Goal: Information Seeking & Learning: Learn about a topic

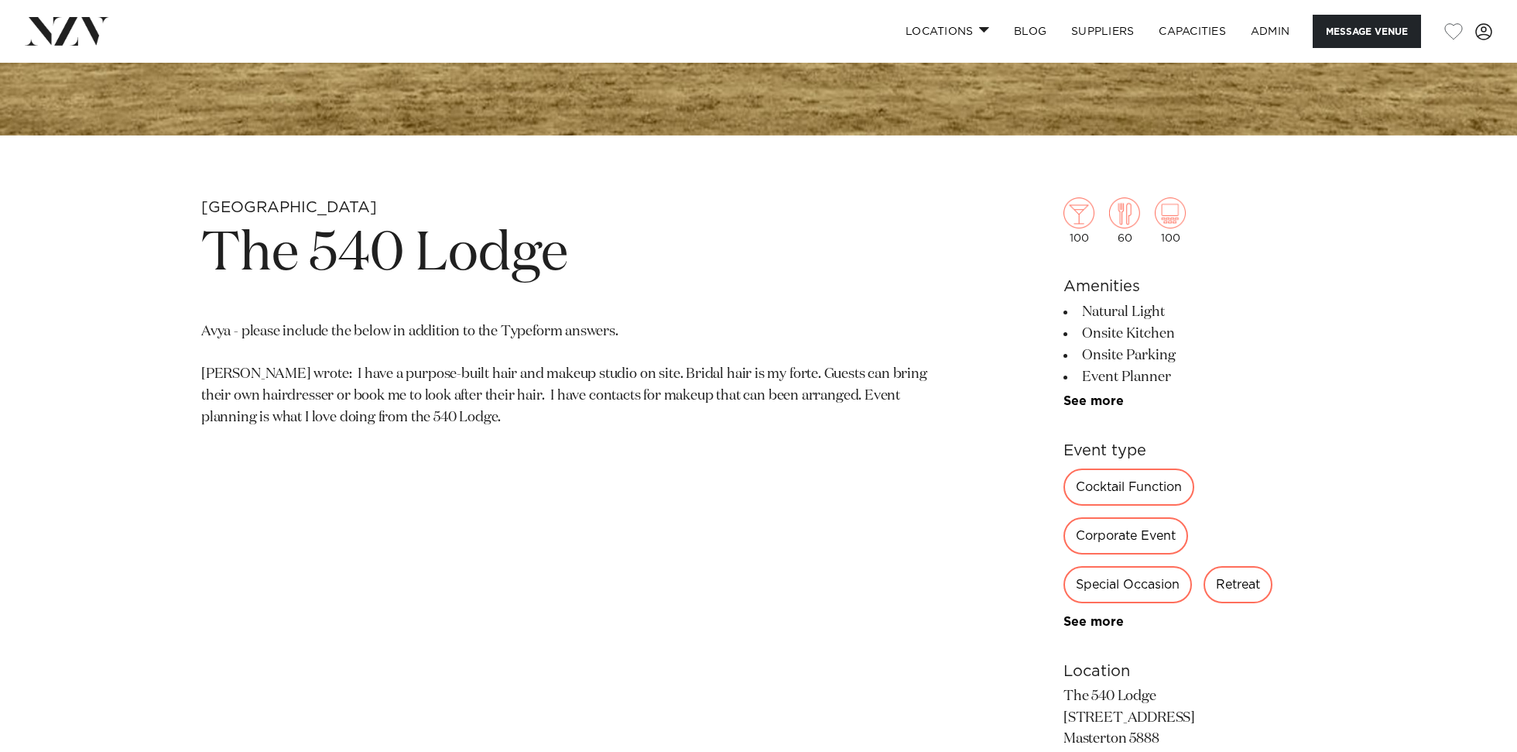
scroll to position [718, 0]
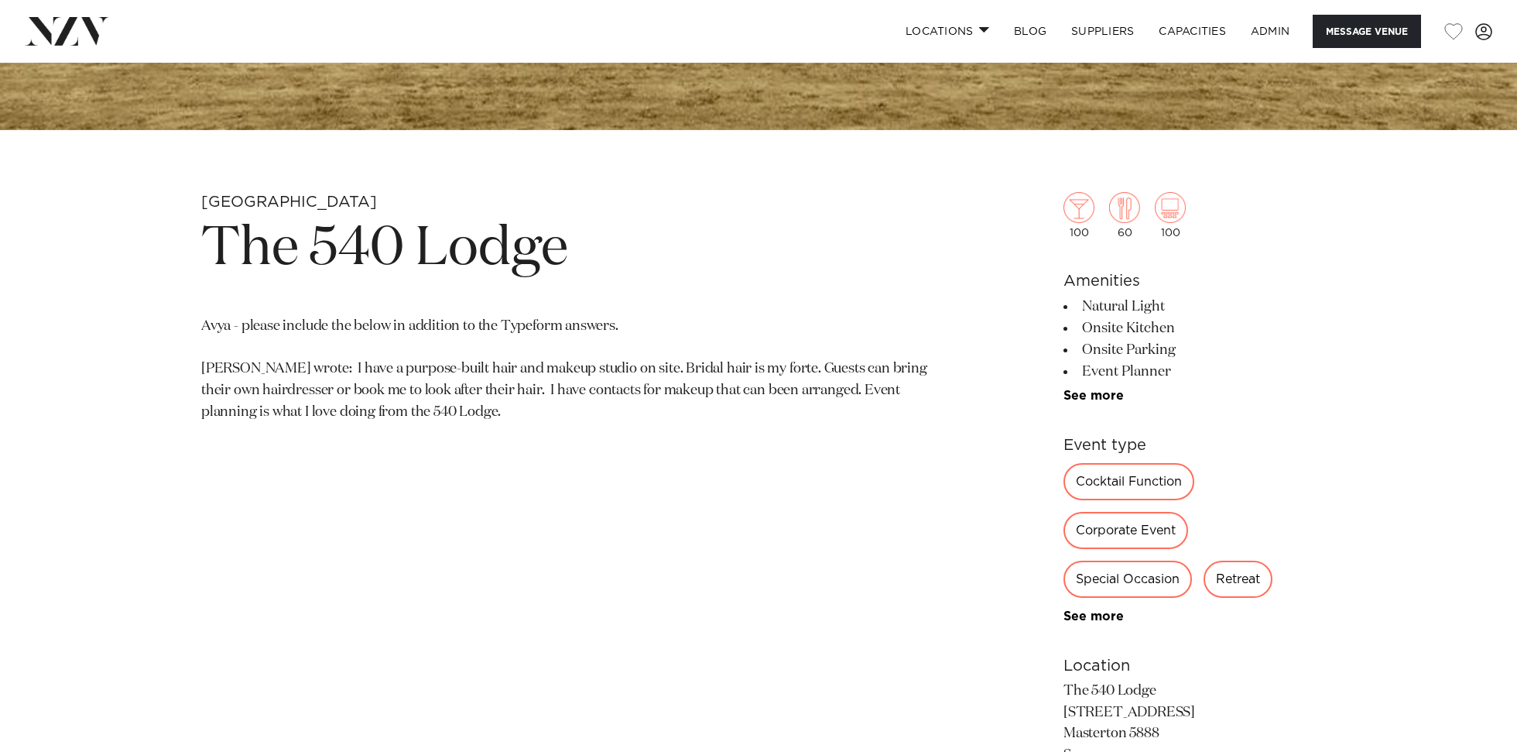
click at [468, 440] on section "Wellington The 540 Lodge Avya - please include the below in addition to the Typ…" at bounding box center [577, 587] width 752 height 790
click at [478, 368] on p "Avya - please include the below in addition to the Typeform answers. Cathy wrot…" at bounding box center [577, 370] width 752 height 108
click at [459, 391] on p "Avya - please include the below in addition to the Typeform answers. Cathy wrot…" at bounding box center [577, 370] width 752 height 108
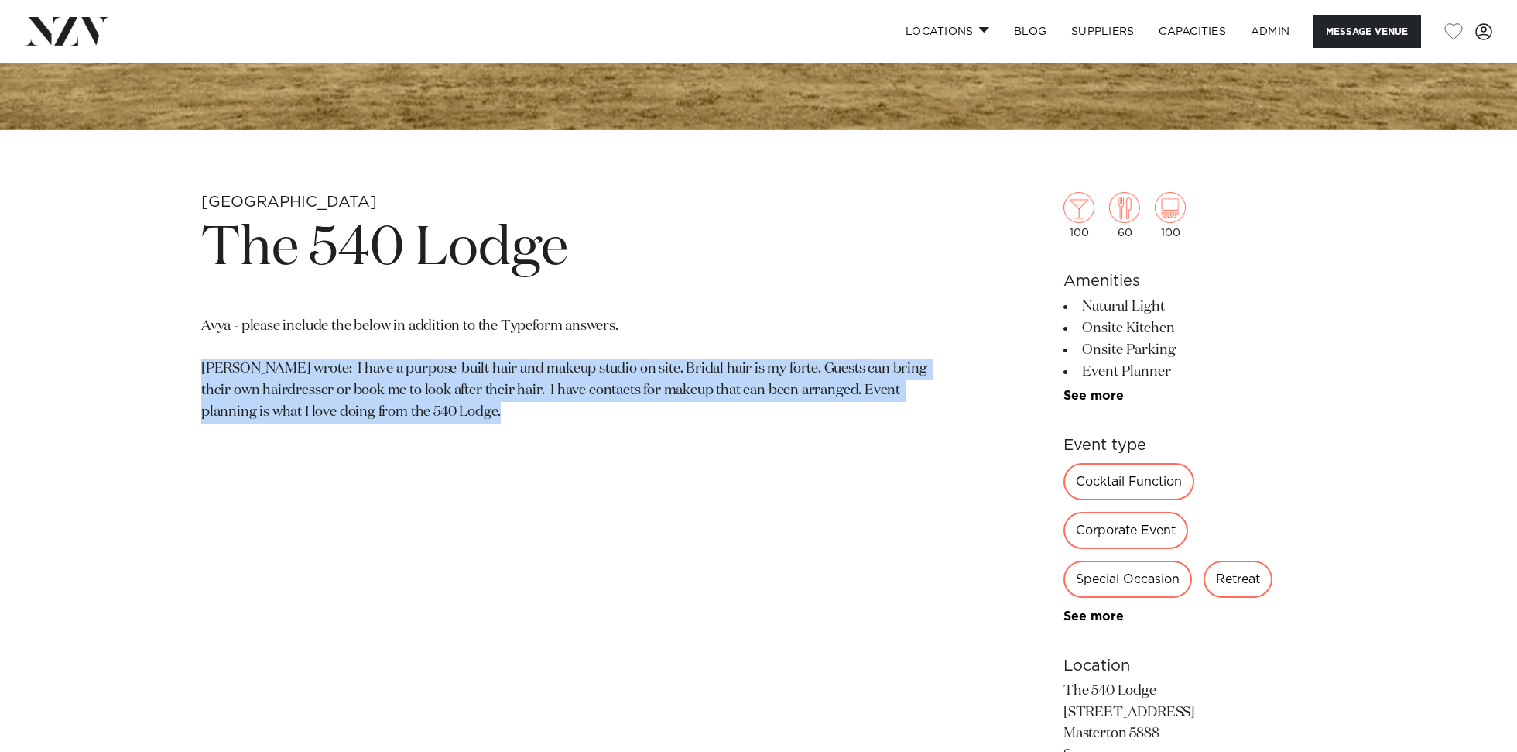
click at [459, 391] on p "Avya - please include the below in addition to the Typeform answers. Cathy wrot…" at bounding box center [577, 370] width 752 height 108
copy div "Cathy wrote: I have a purpose-built hair and makeup studio on site. Bridal hair…"
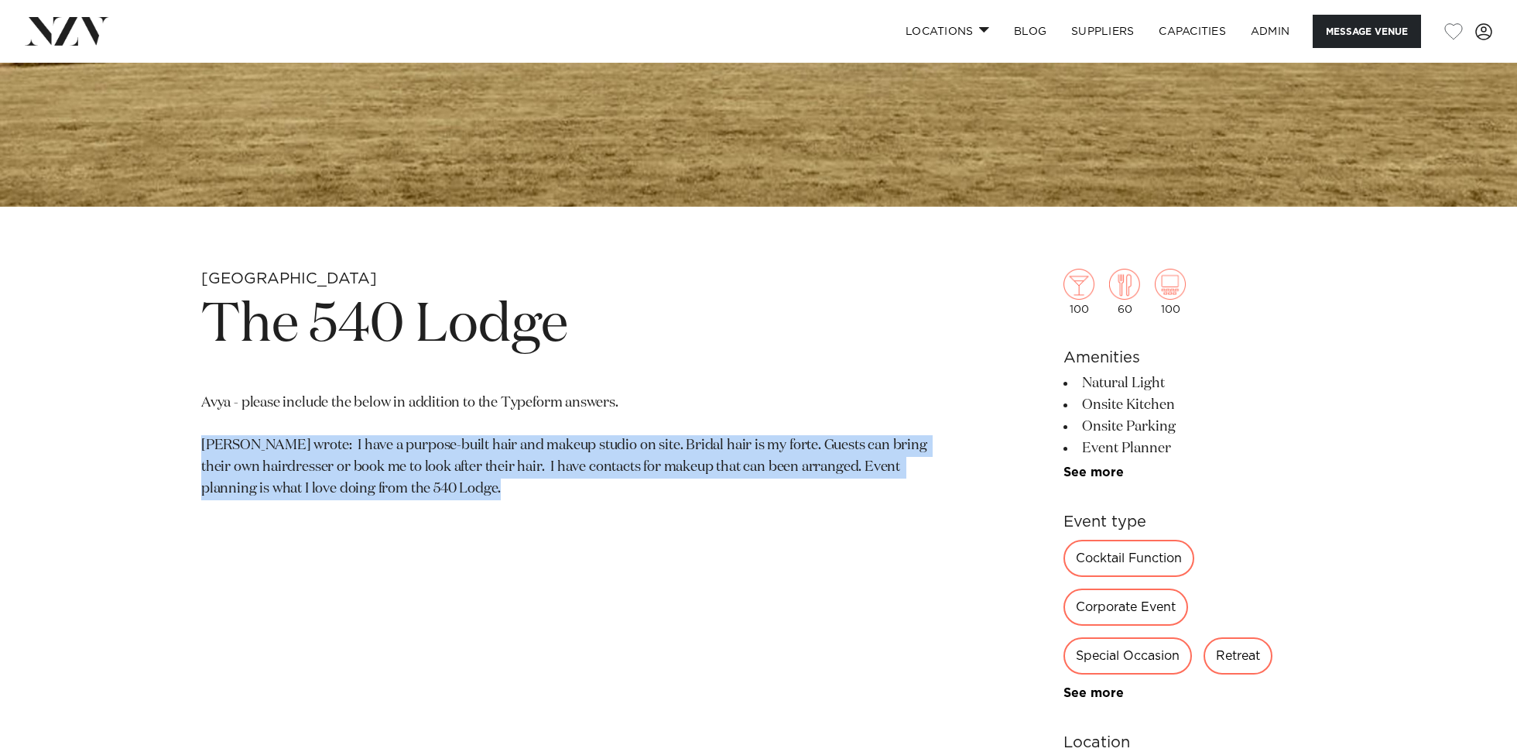
scroll to position [642, 0]
copy div "Cathy wrote: I have a purpose-built hair and makeup studio on site. Bridal hair…"
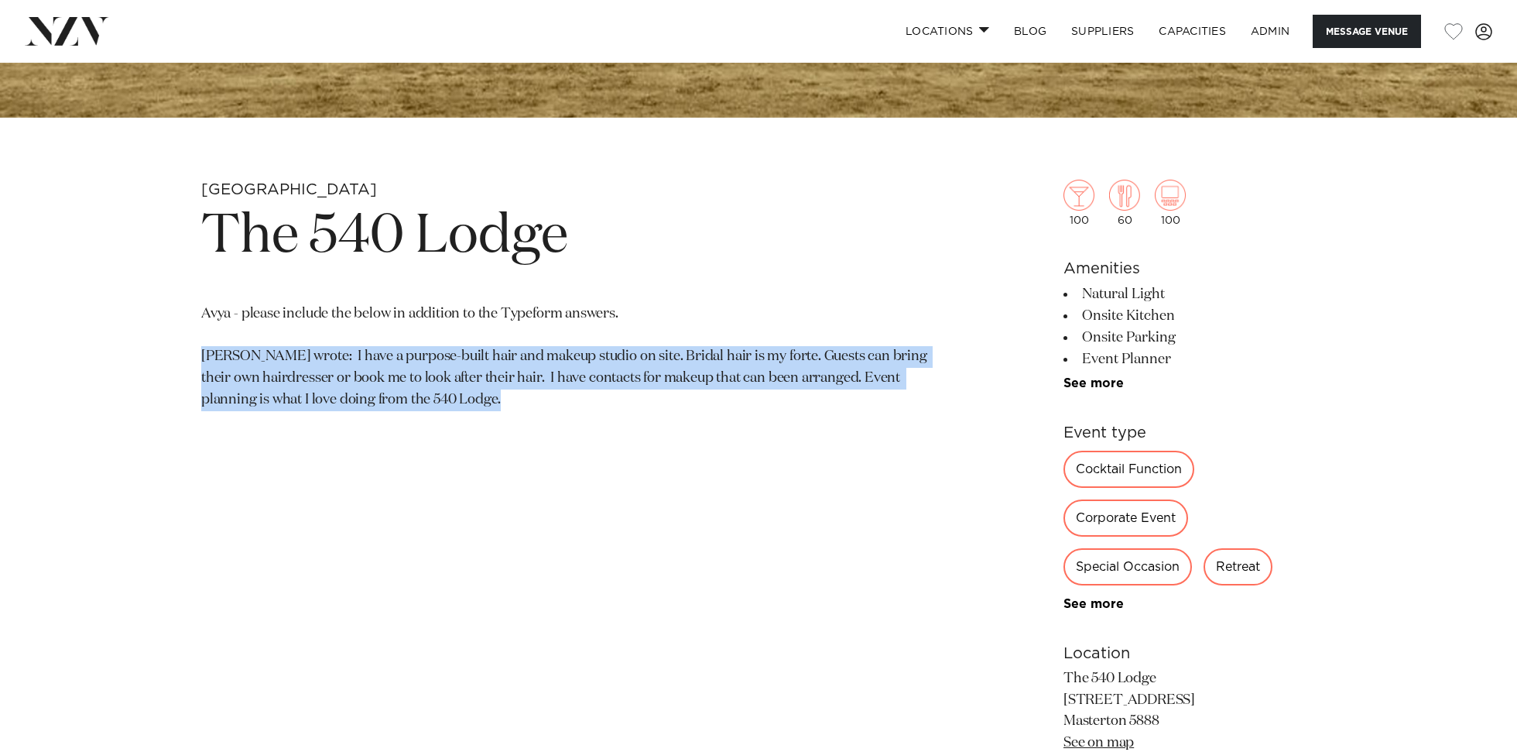
scroll to position [1069, 0]
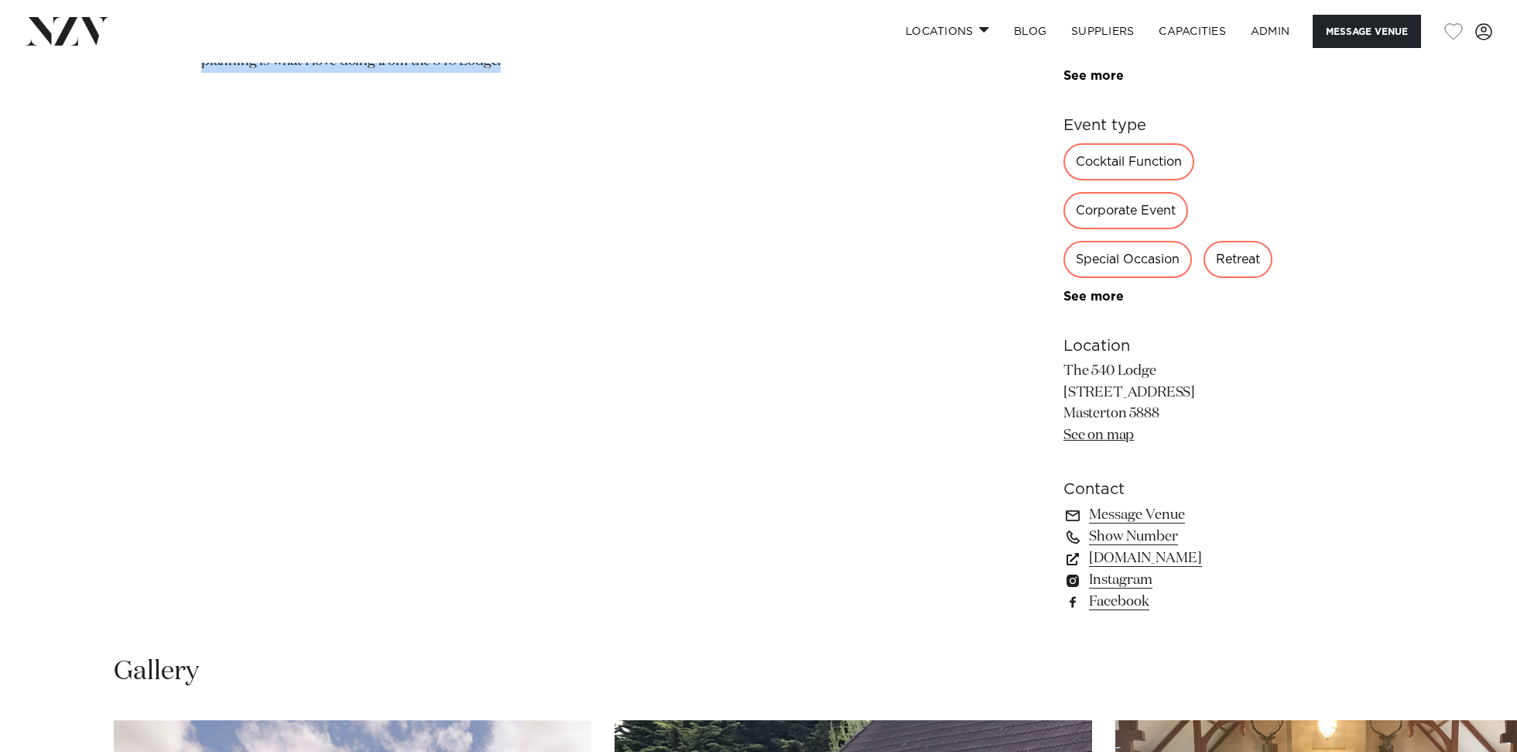
click at [1102, 437] on link "See on map" at bounding box center [1098, 435] width 70 height 14
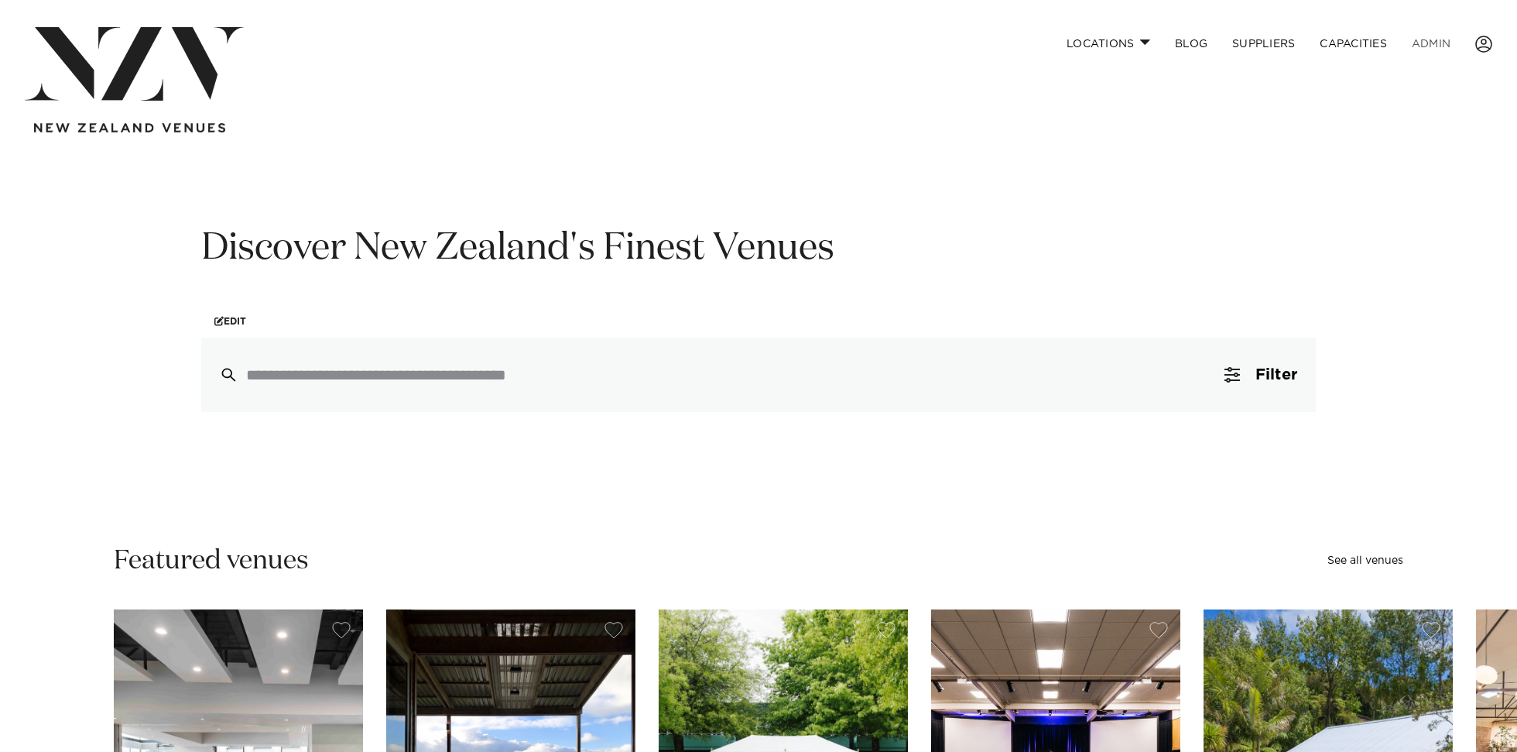
click at [1426, 46] on link "ADMIN" at bounding box center [1430, 43] width 63 height 33
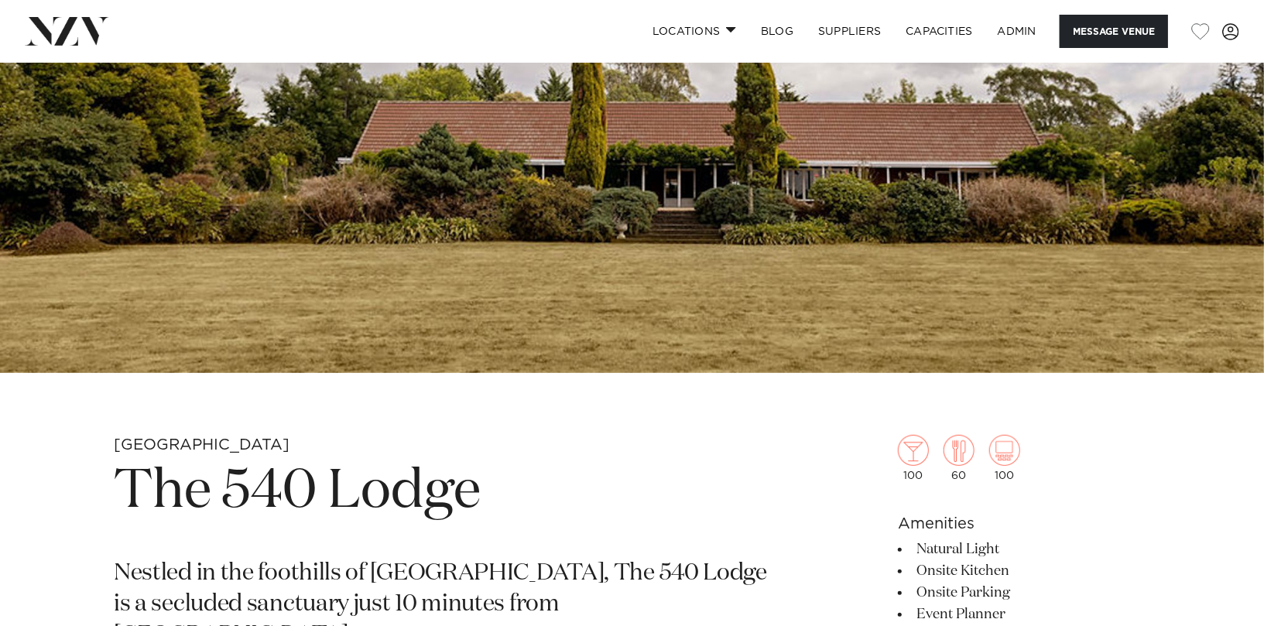
scroll to position [358, 0]
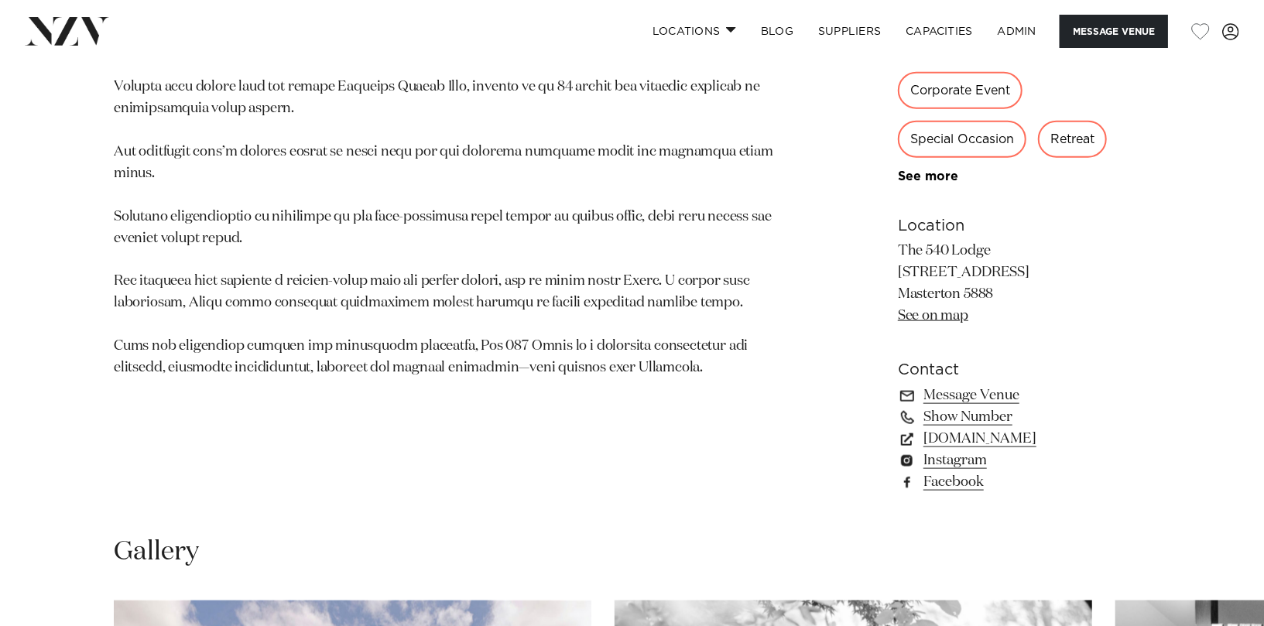
scroll to position [919, 0]
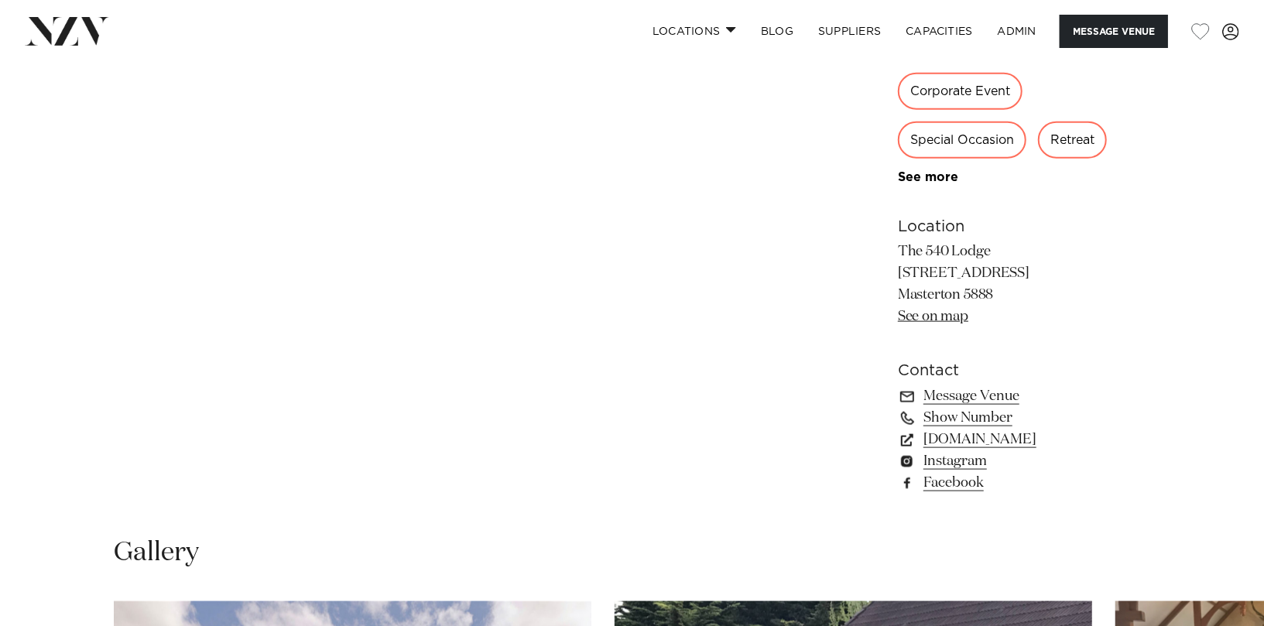
click at [93, 31] on img at bounding box center [67, 31] width 84 height 28
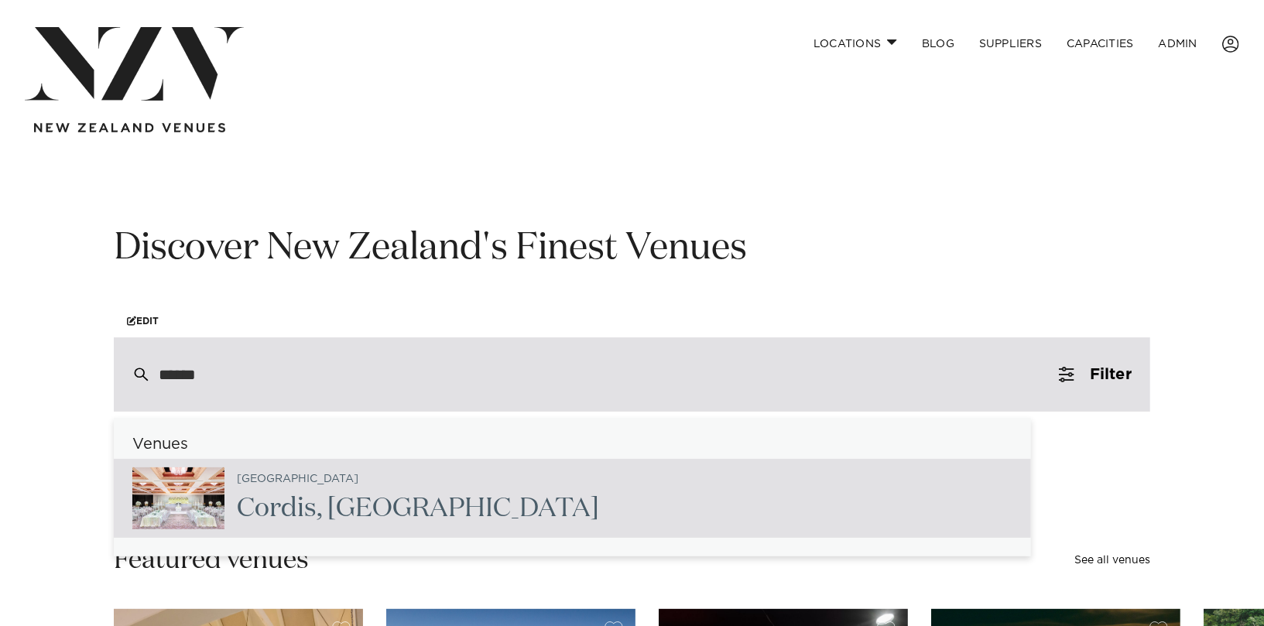
type input "******"
click at [341, 481] on div "Auckland Cordis , Auckland" at bounding box center [411, 498] width 375 height 63
type input "**********"
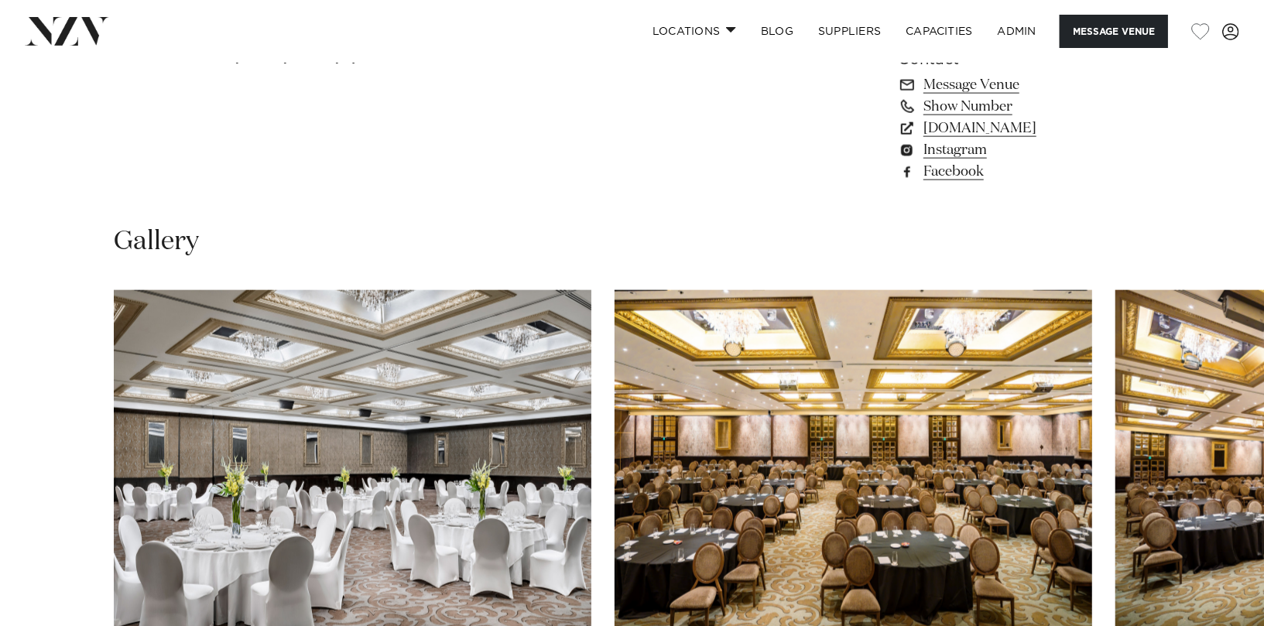
scroll to position [1298, 0]
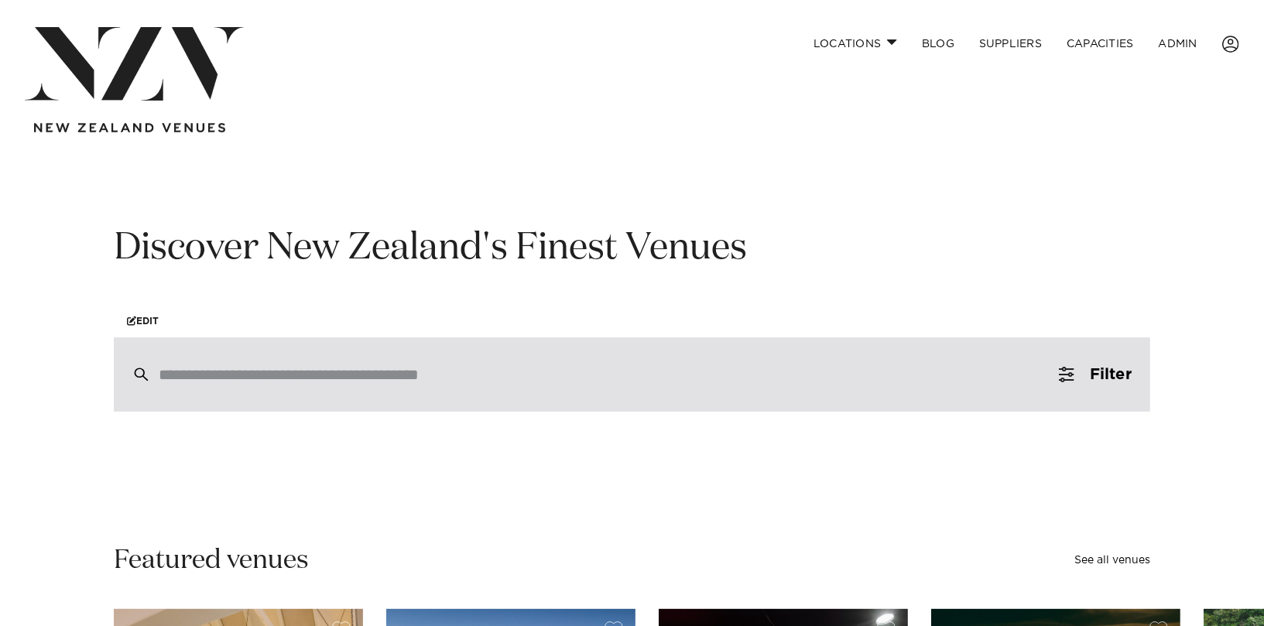
click at [338, 395] on div at bounding box center [632, 374] width 1036 height 74
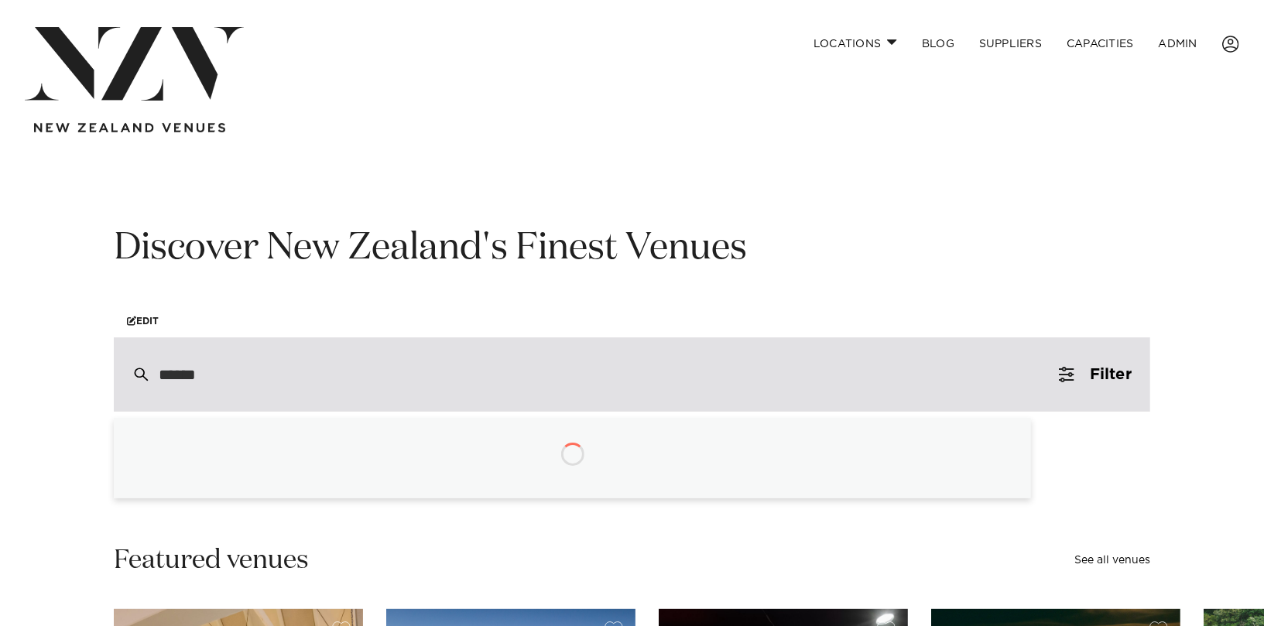
type input "*******"
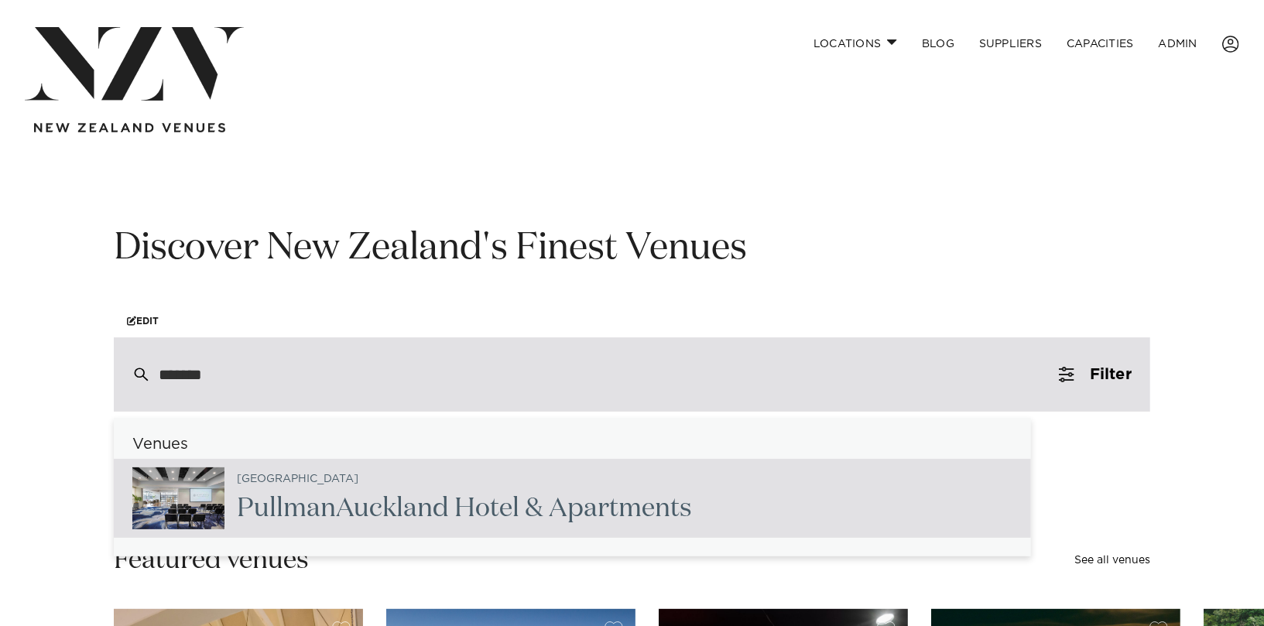
click at [410, 513] on h2 "Pullman Auckland Hotel & Apartments" at bounding box center [464, 508] width 455 height 35
type input "**********"
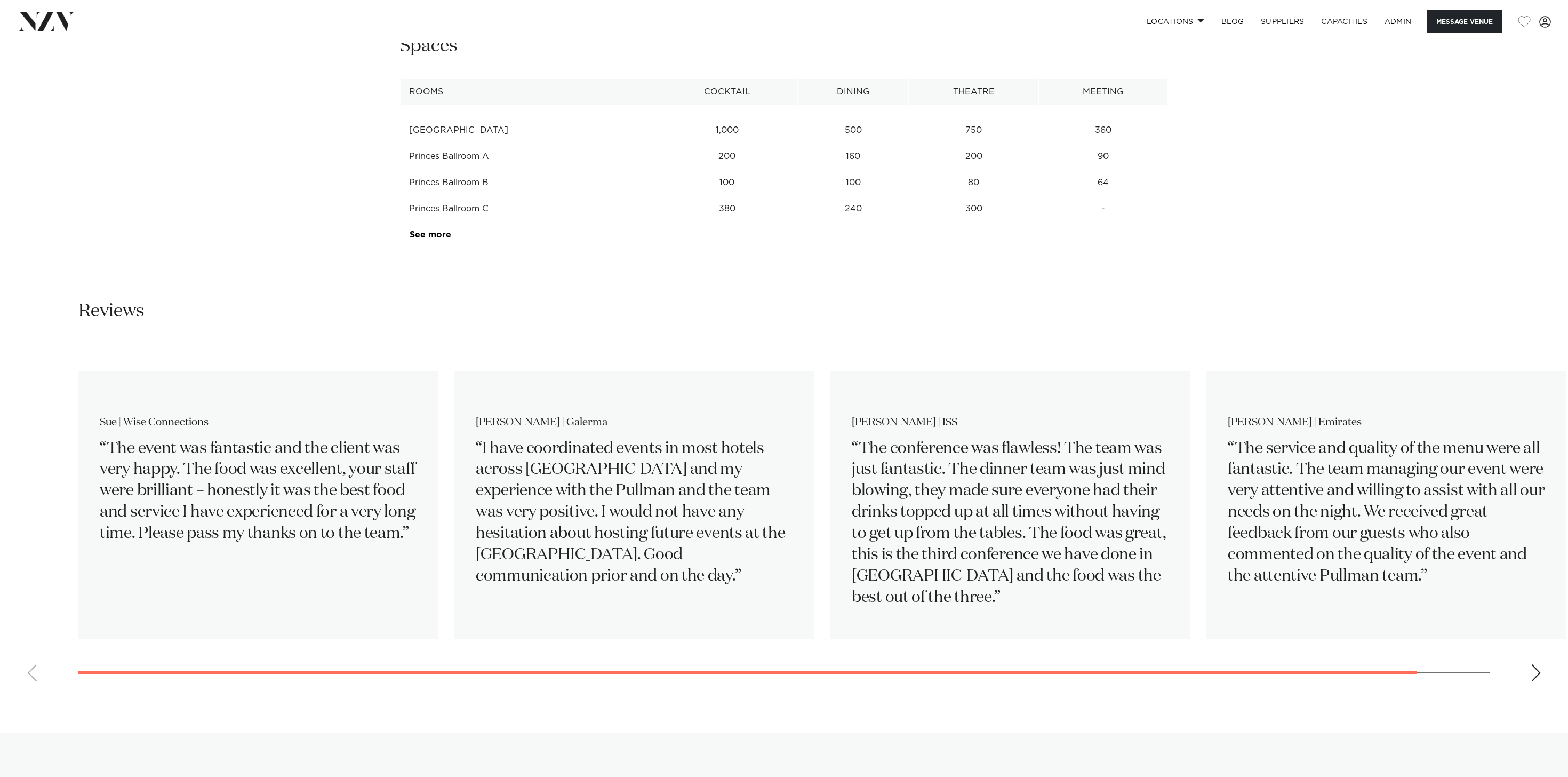
scroll to position [1810, 0]
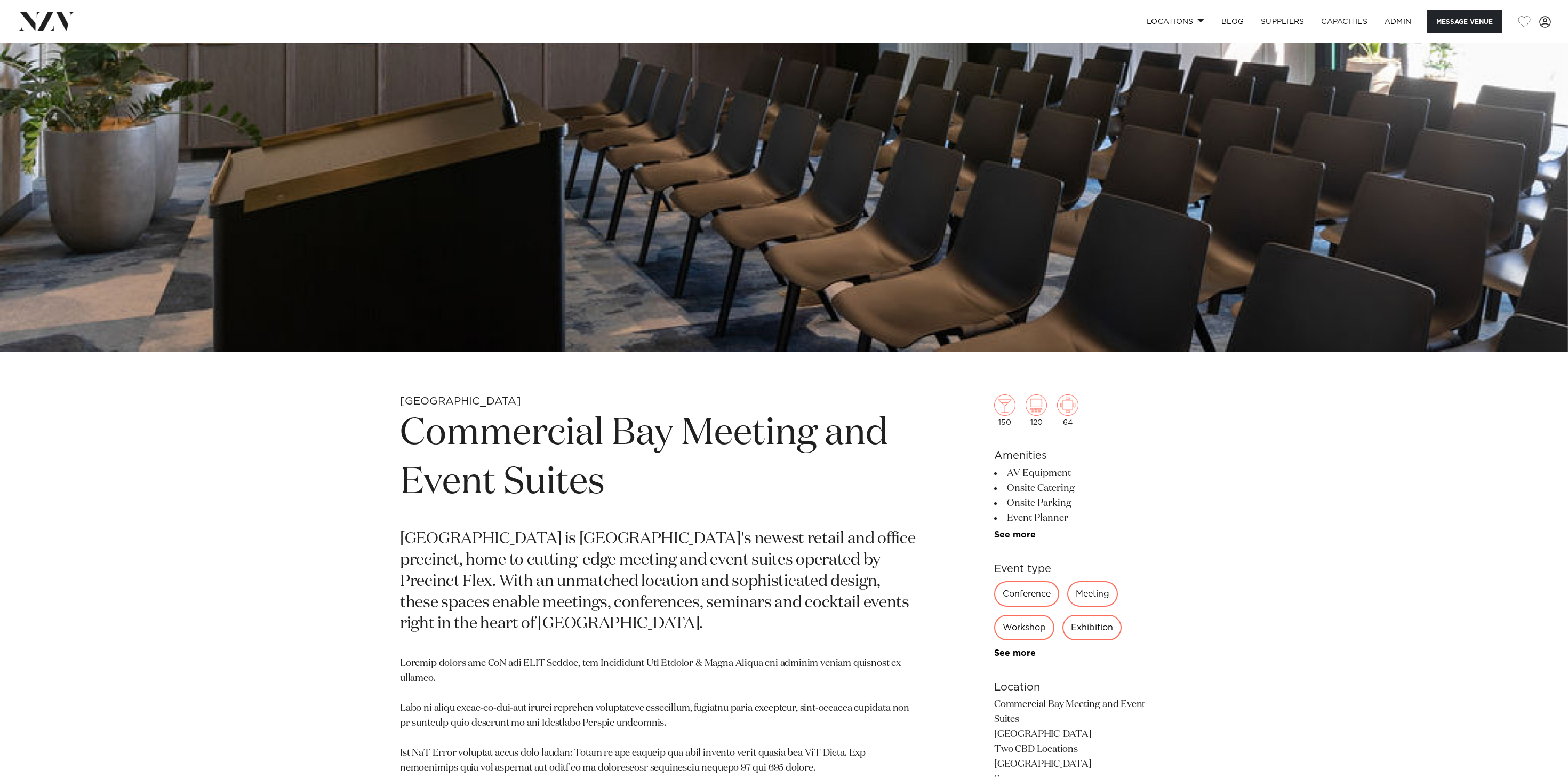
scroll to position [414, 0]
